Goal: Book appointment/travel/reservation

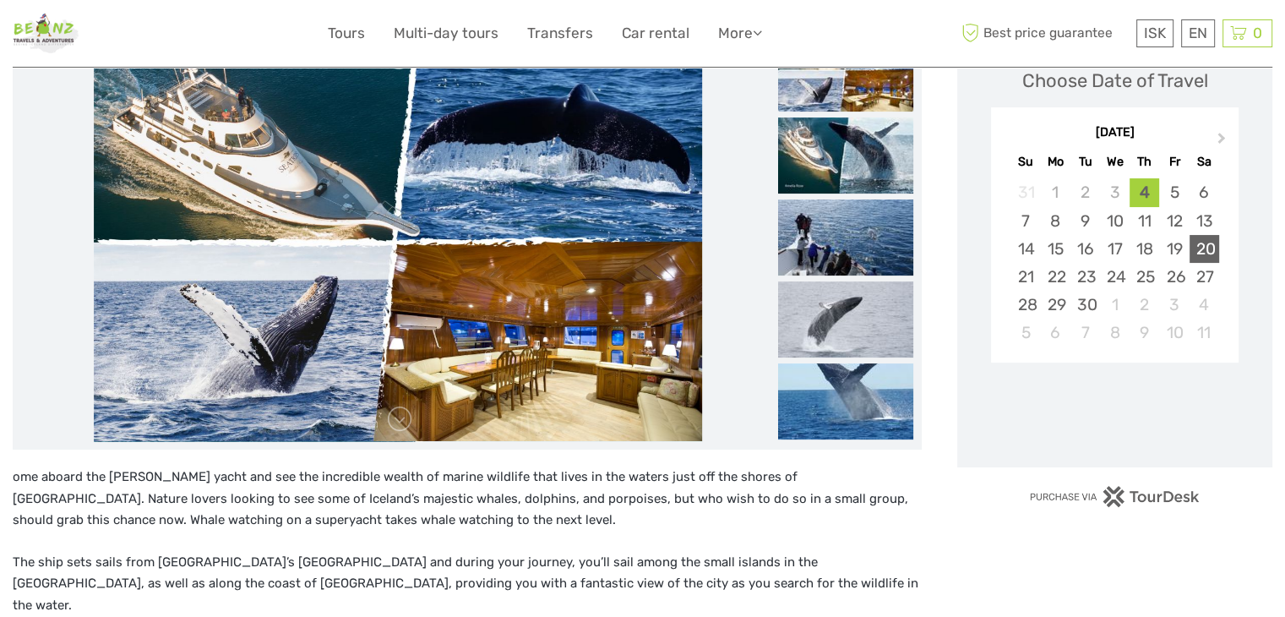
click at [1194, 250] on div "20" at bounding box center [1204, 249] width 30 height 28
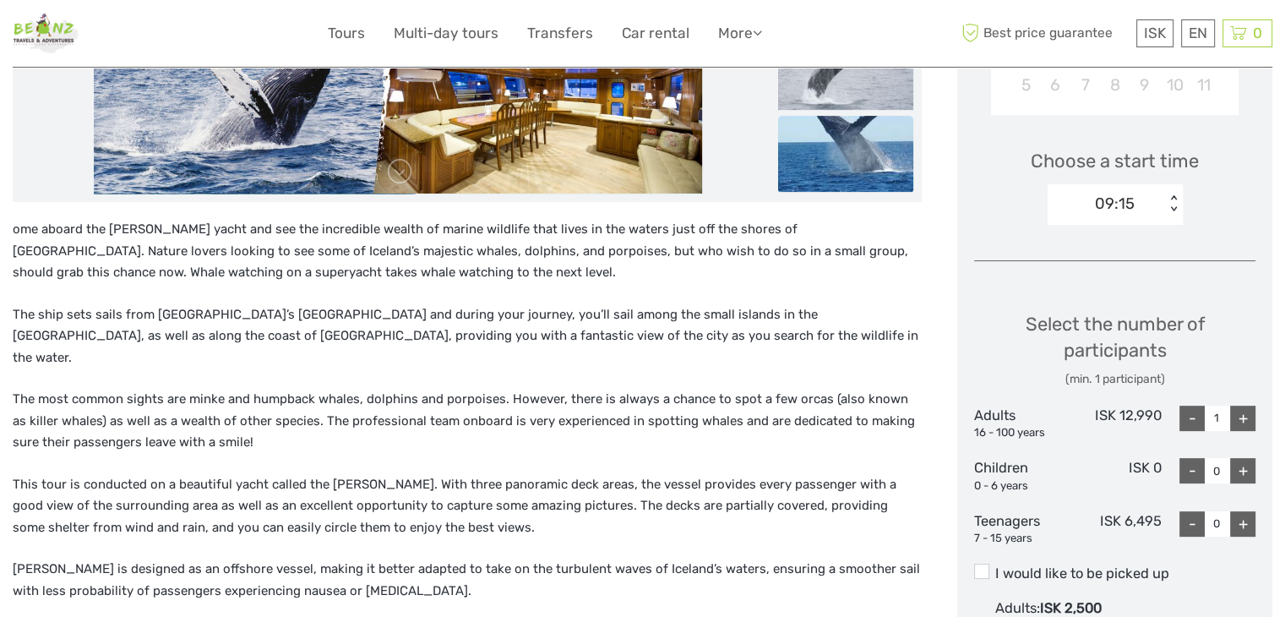
scroll to position [507, 0]
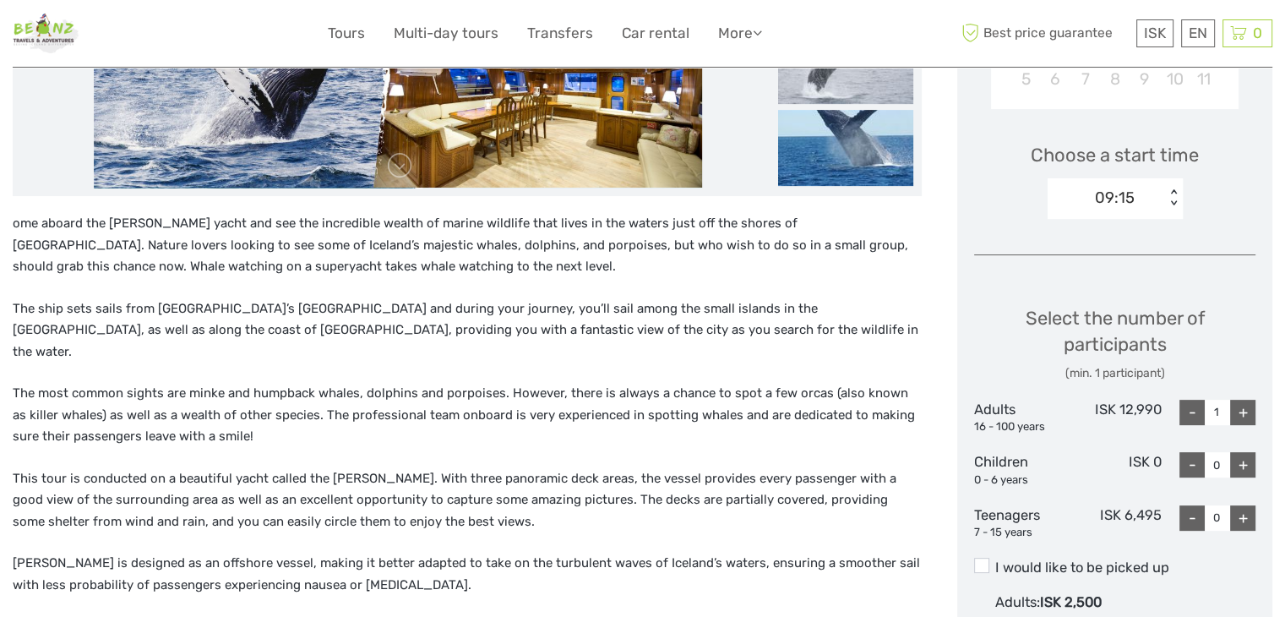
click at [1123, 201] on div "09:15" at bounding box center [1115, 198] width 40 height 22
click at [1105, 274] on div "13:15" at bounding box center [1115, 278] width 118 height 29
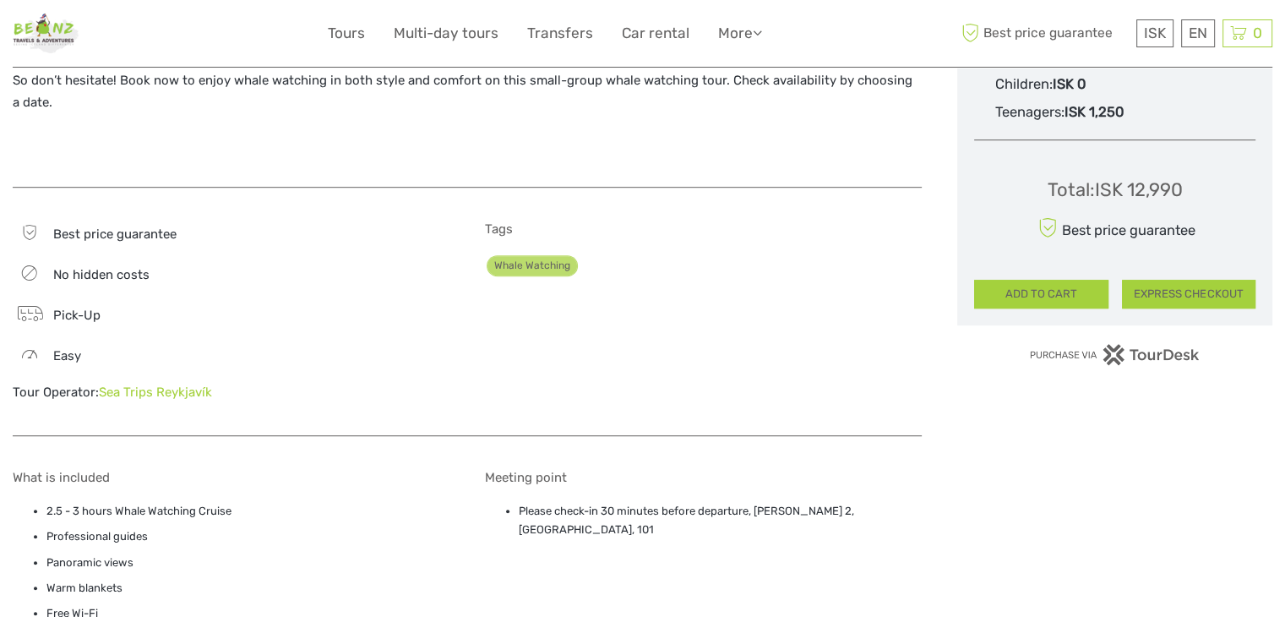
scroll to position [1267, 0]
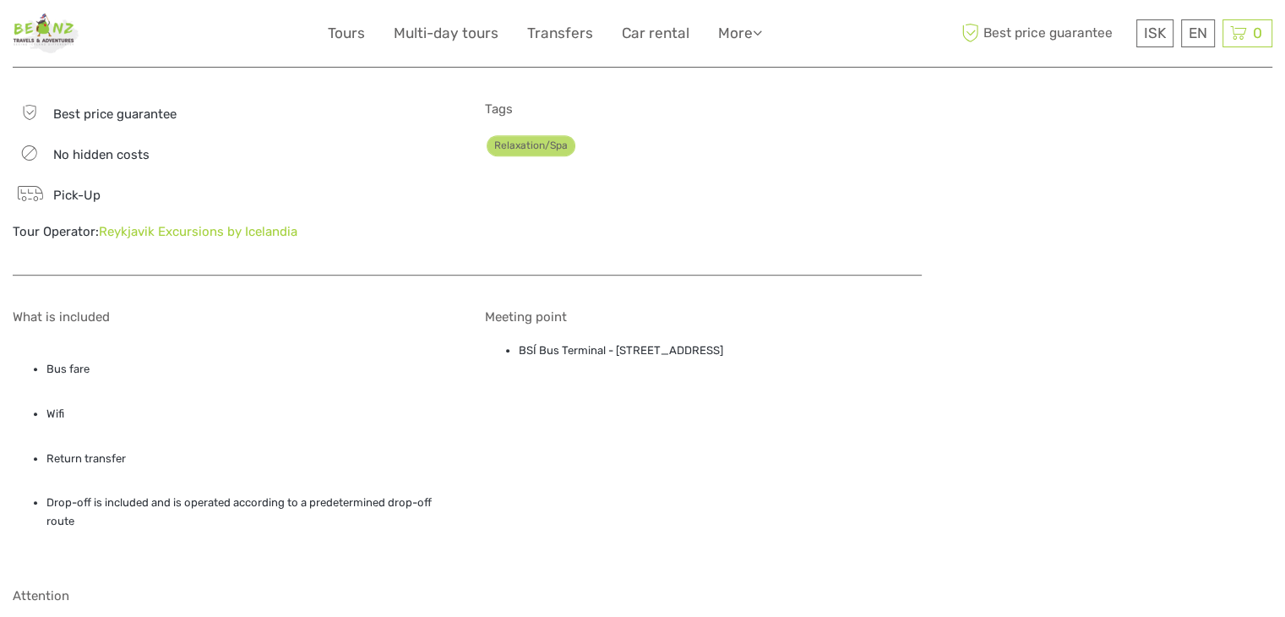
drag, startPoint x: 520, startPoint y: 328, endPoint x: 823, endPoint y: 273, distance: 307.3
click at [802, 341] on li "BSÍ Bus Terminal - [STREET_ADDRESS]" at bounding box center [720, 350] width 403 height 19
copy li "BSÍ Bus Terminal - [STREET_ADDRESS]"
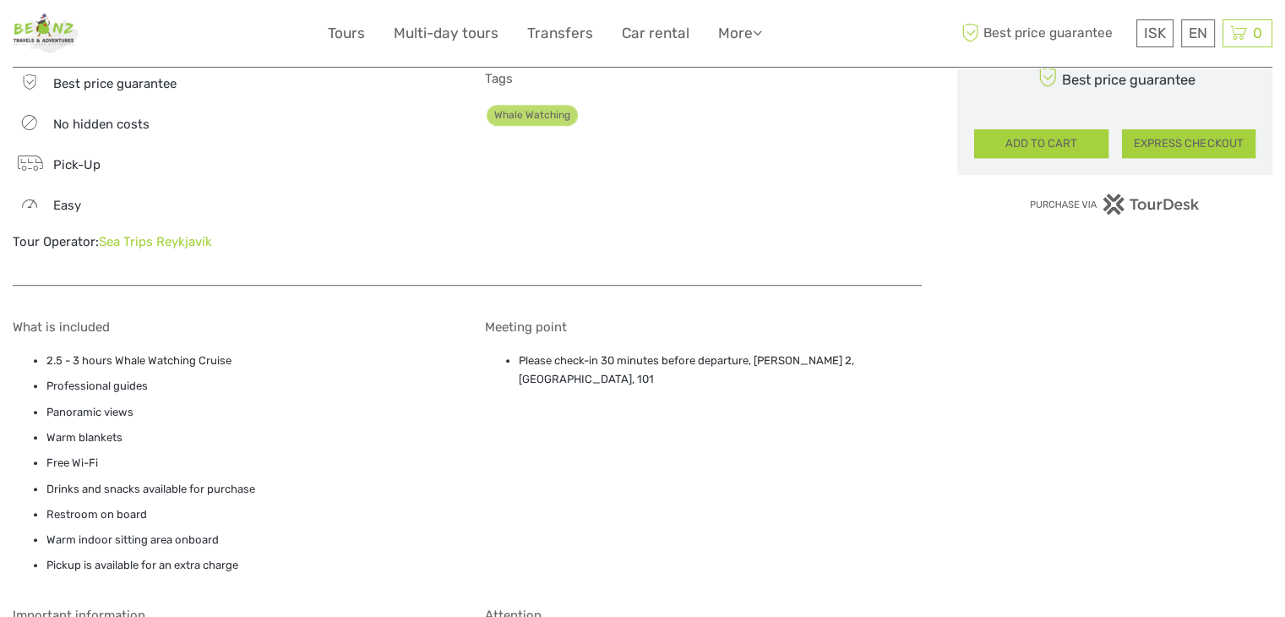
scroll to position [1183, 0]
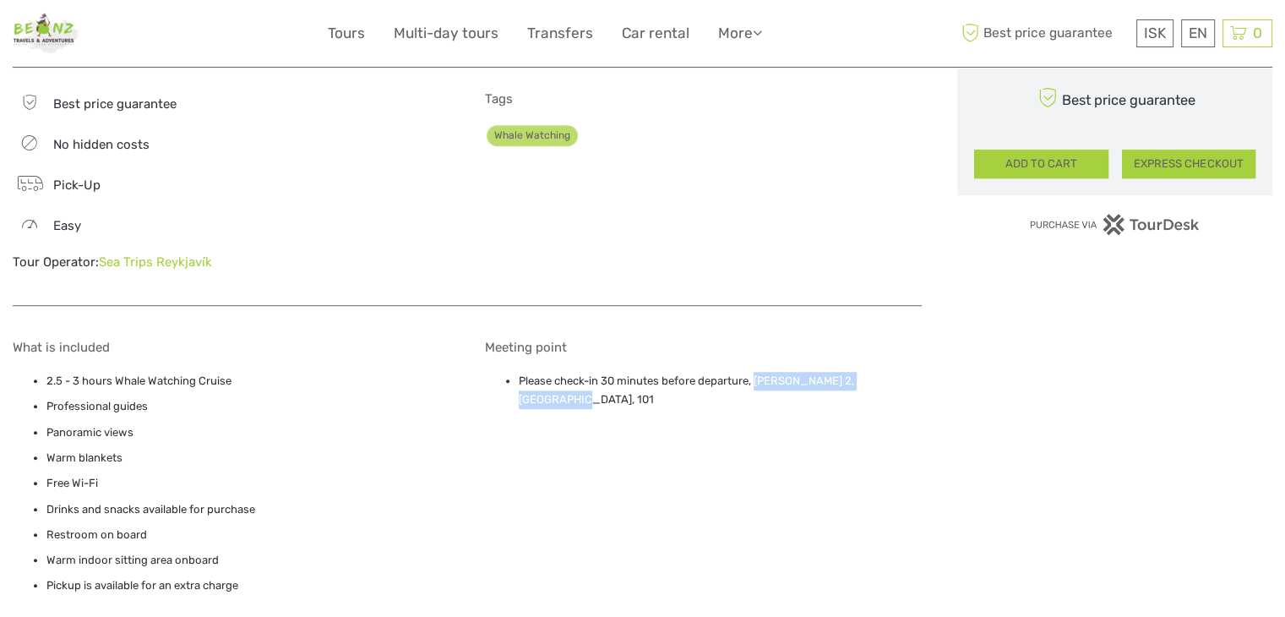
drag, startPoint x: 759, startPoint y: 359, endPoint x: 909, endPoint y: 362, distance: 149.5
click at [909, 372] on li "Please check-in 30 minutes before departure, Ægisgarður 2, Reykjavík, 101" at bounding box center [720, 391] width 403 height 38
copy li "Ægisgarður 2, Reykjavík, 101"
